Goal: Navigation & Orientation: Find specific page/section

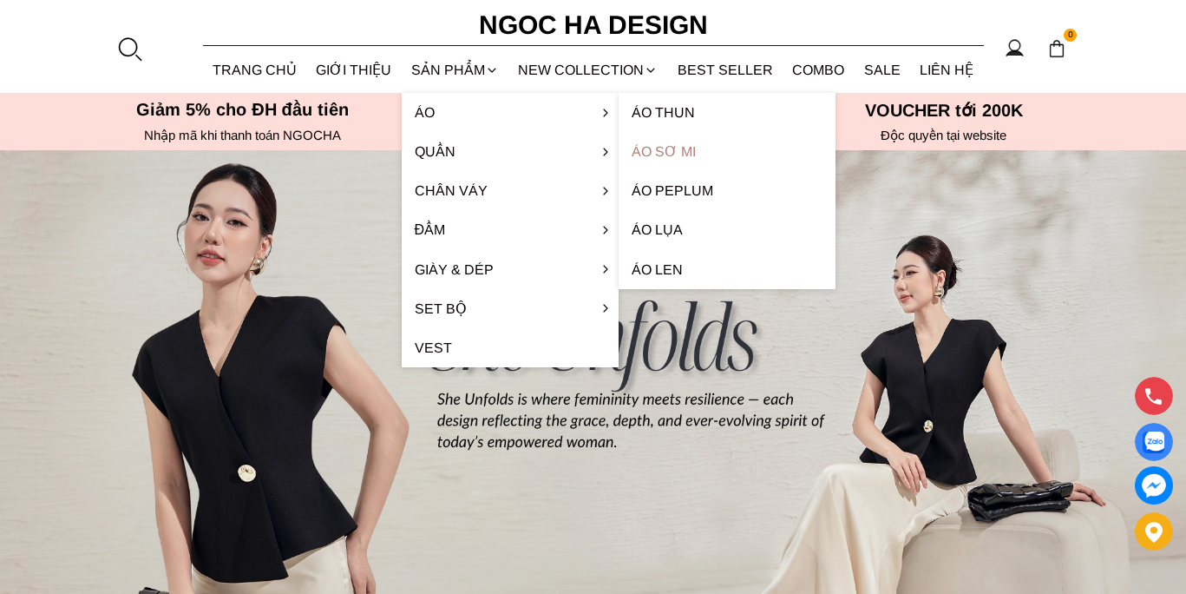
click at [647, 153] on link "Áo sơ mi" at bounding box center [727, 151] width 217 height 39
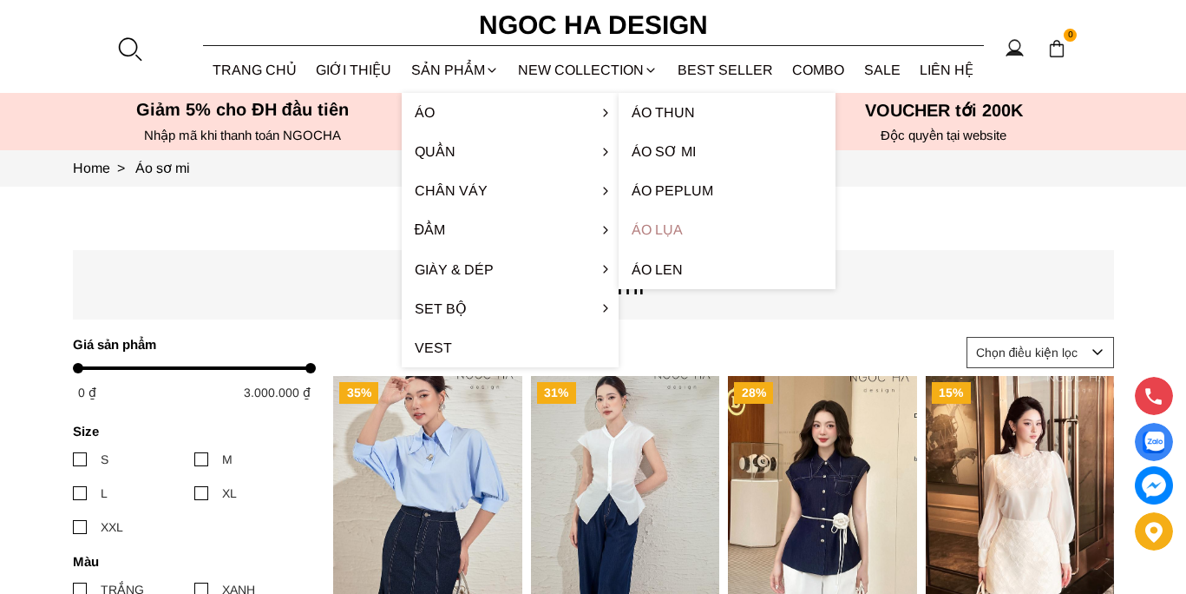
click at [642, 236] on link "Áo lụa" at bounding box center [727, 229] width 217 height 39
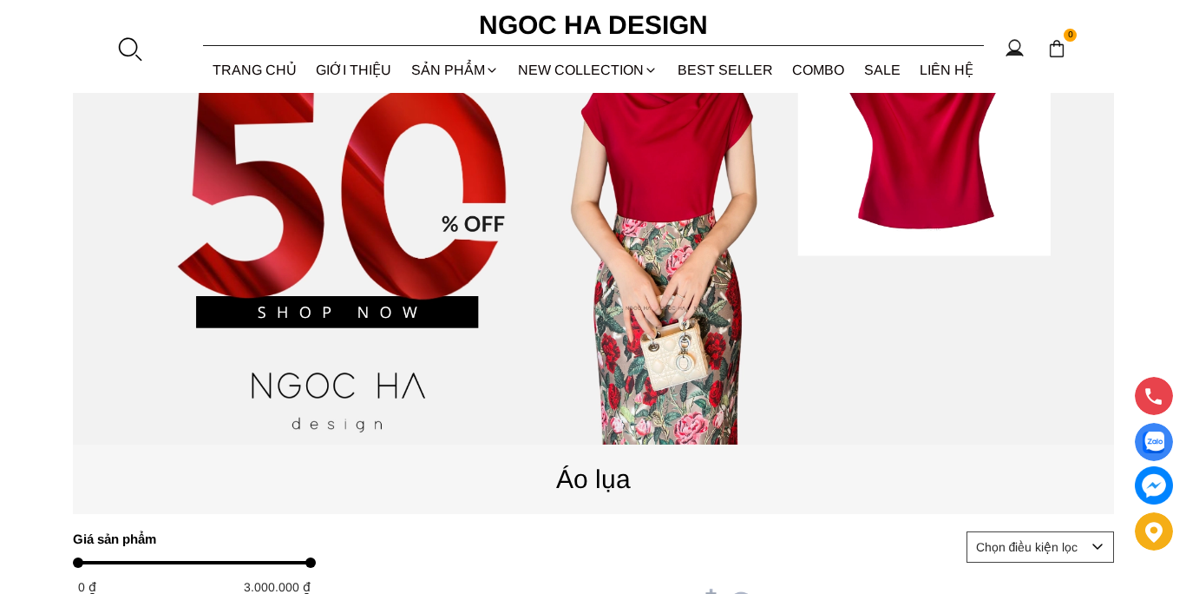
scroll to position [170, 0]
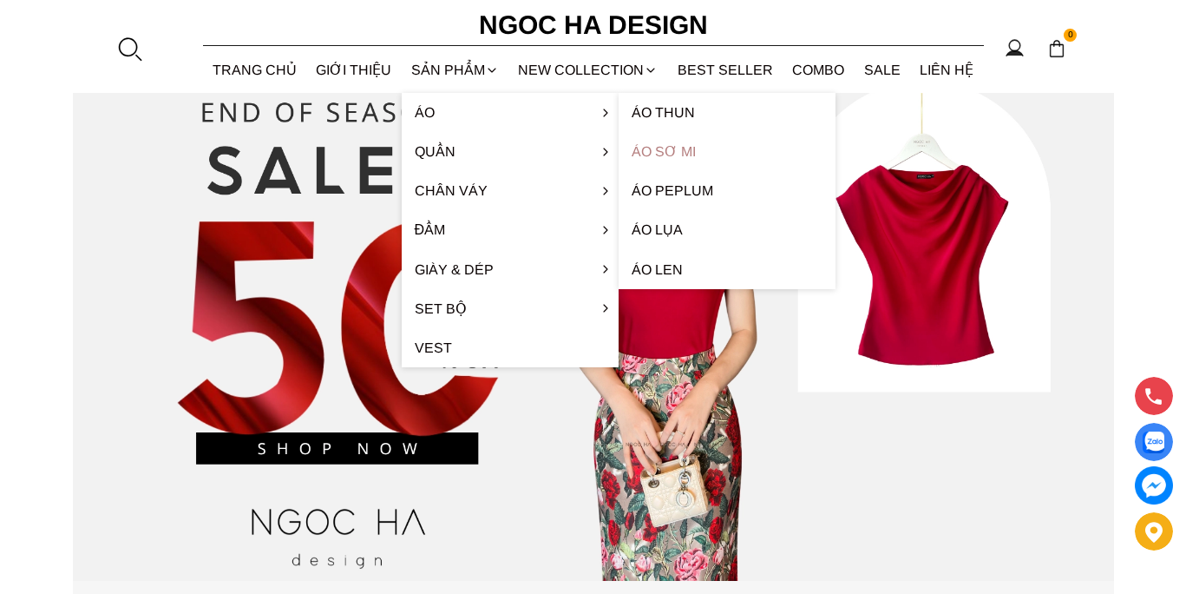
click at [647, 158] on link "Áo sơ mi" at bounding box center [727, 151] width 217 height 39
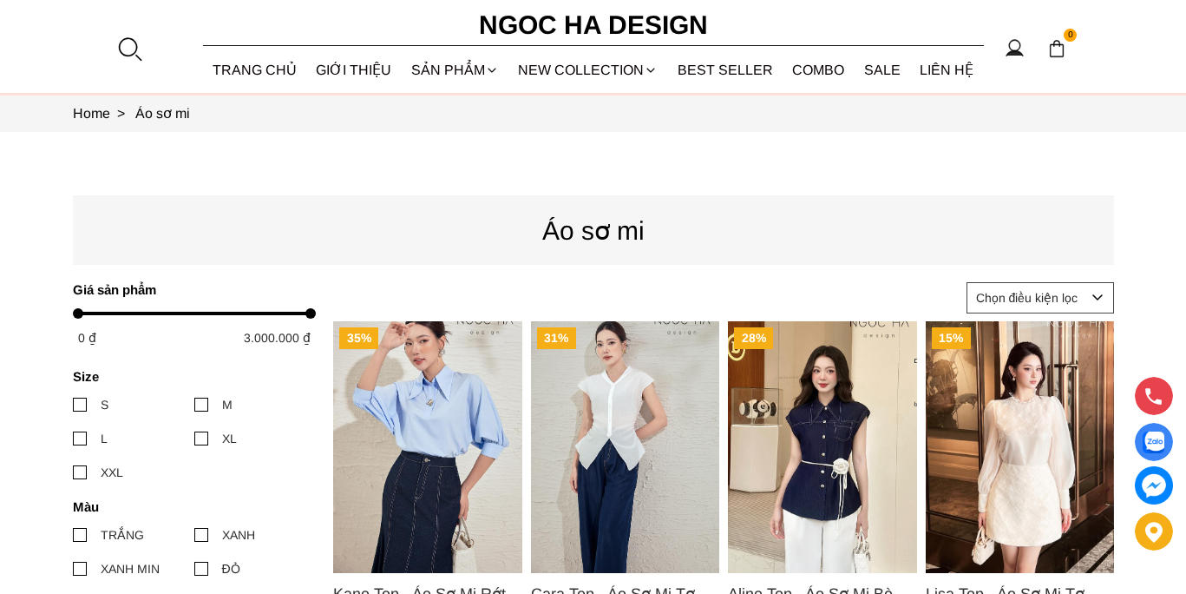
scroll to position [53, 0]
